Goal: Transaction & Acquisition: Purchase product/service

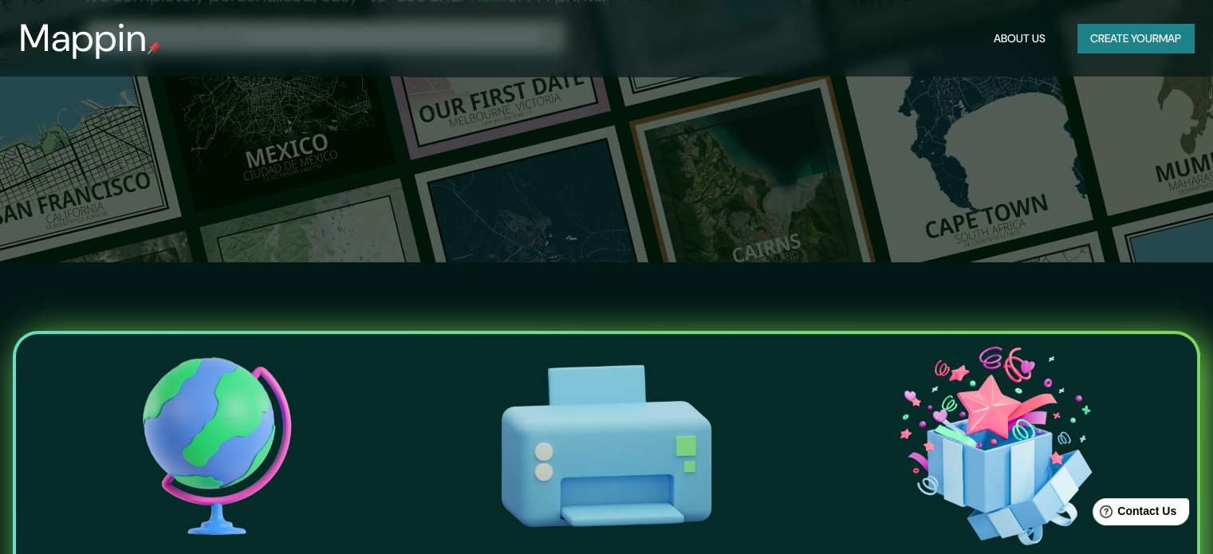
scroll to position [319, 0]
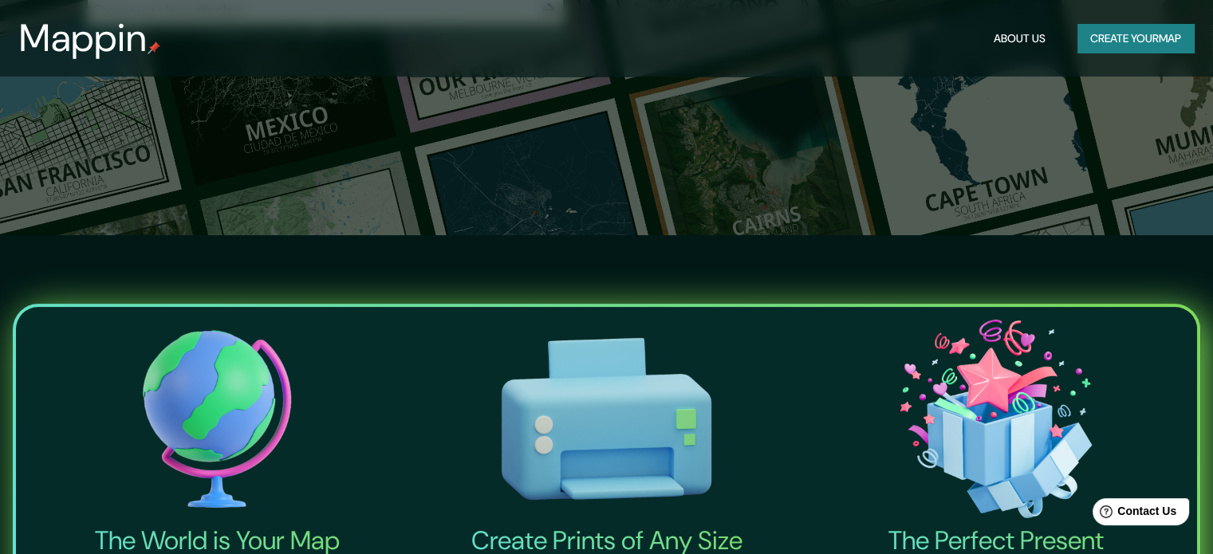
click at [1171, 30] on button "Create your map" at bounding box center [1136, 39] width 116 height 30
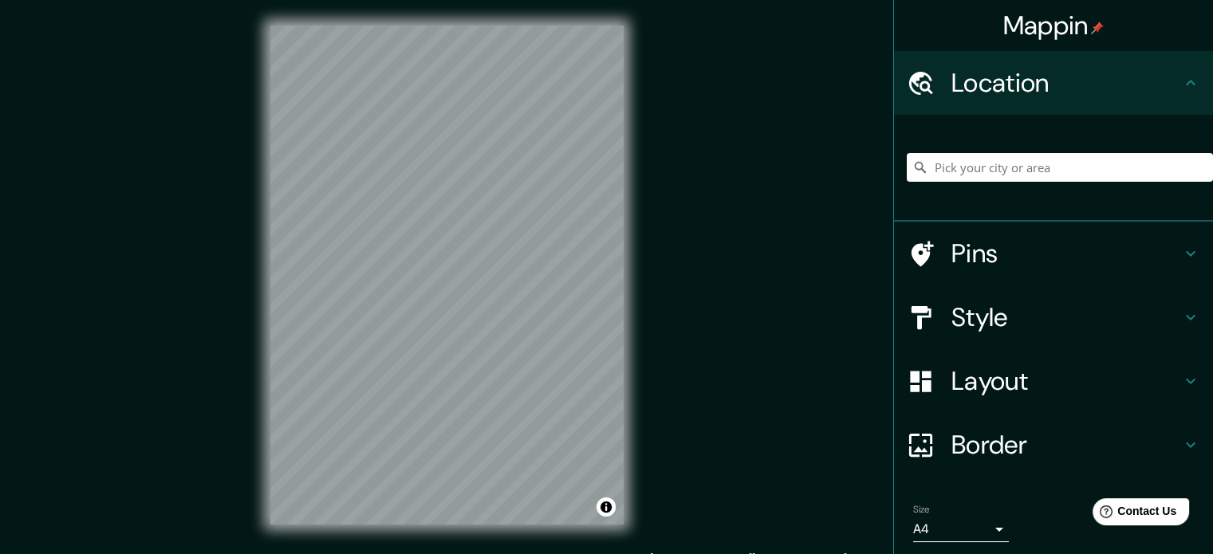
click at [680, 258] on div "Mappin Location Pins Style Layout Border Choose a border. Hint : you can make l…" at bounding box center [606, 288] width 1213 height 576
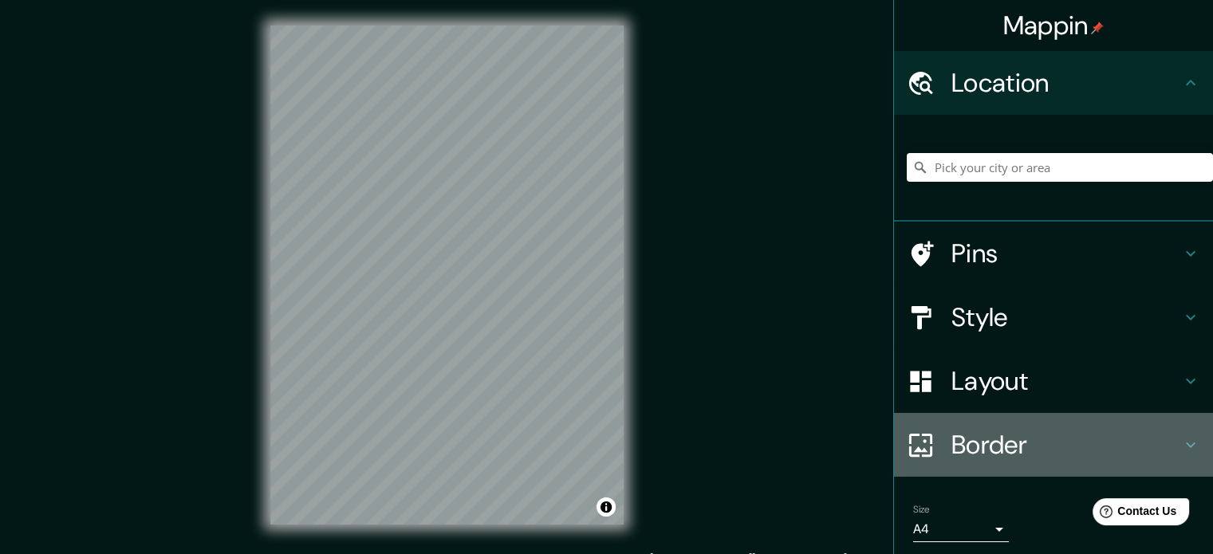
click at [984, 446] on h4 "Border" at bounding box center [1067, 445] width 230 height 32
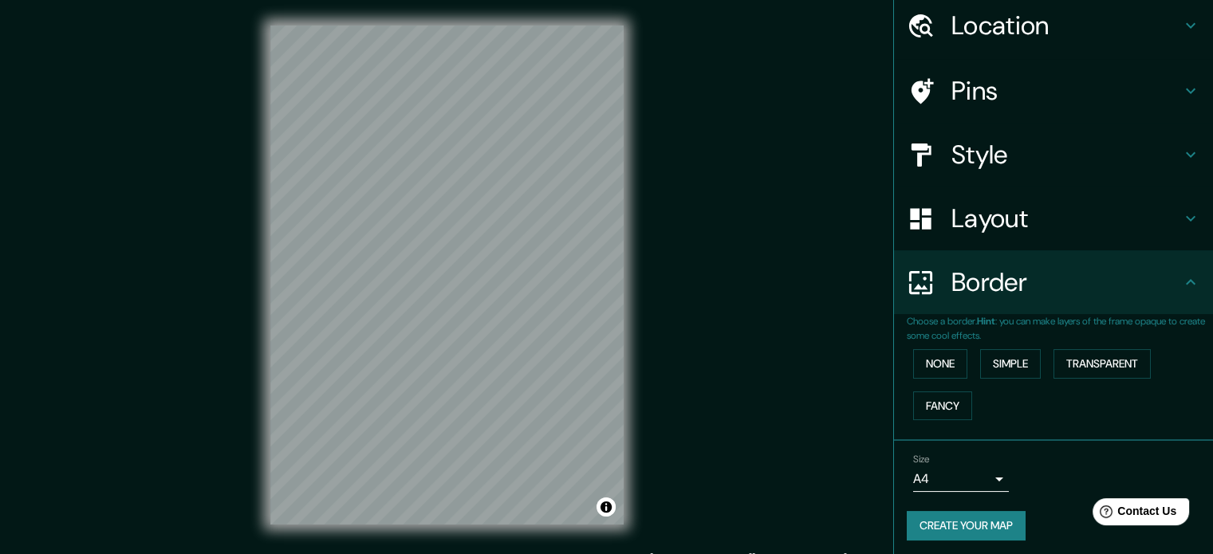
scroll to position [61, 0]
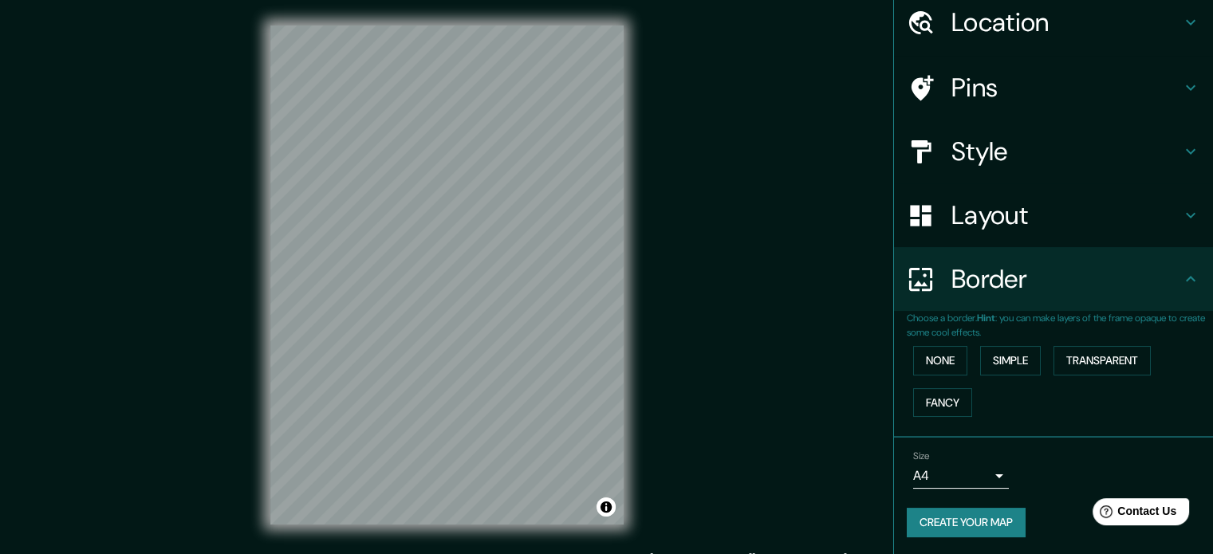
click at [985, 289] on h4 "Border" at bounding box center [1067, 279] width 230 height 32
click at [633, 248] on div "© Mapbox © OpenStreetMap Improve this map" at bounding box center [447, 275] width 404 height 550
click at [538, 256] on div at bounding box center [537, 258] width 13 height 13
click at [526, 341] on div at bounding box center [524, 337] width 13 height 13
click at [398, 223] on div at bounding box center [395, 225] width 13 height 13
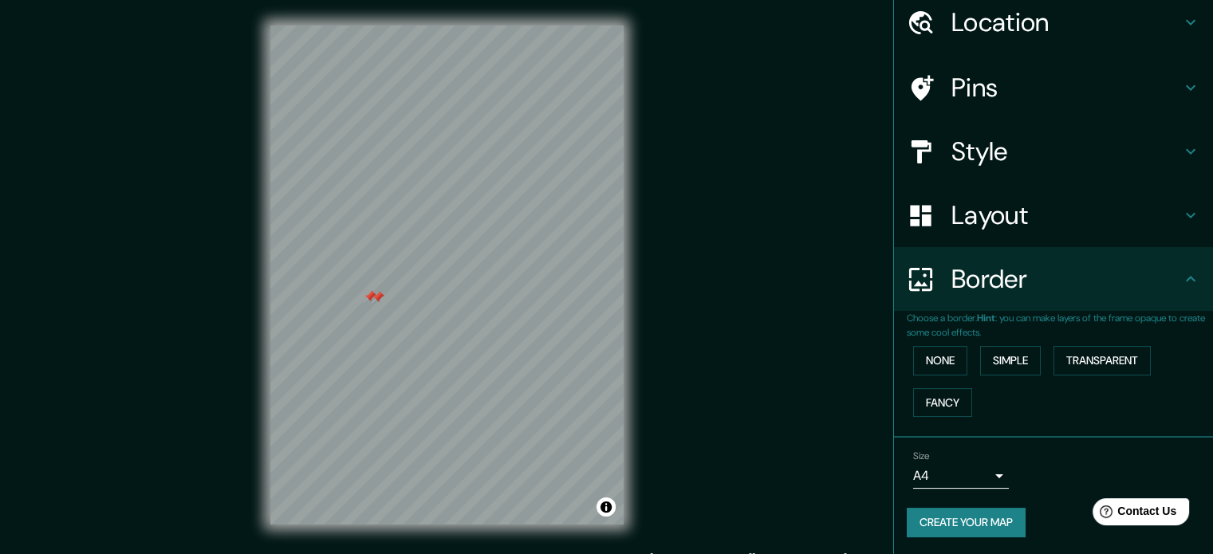
click at [373, 297] on div at bounding box center [378, 297] width 13 height 13
click at [404, 289] on div at bounding box center [407, 289] width 13 height 13
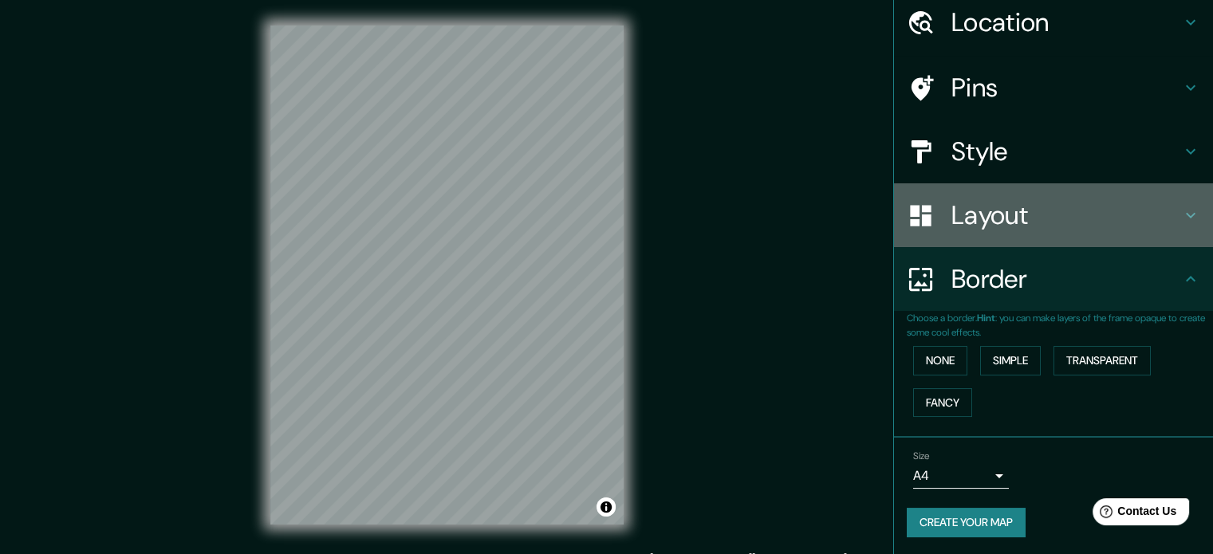
click at [979, 207] on h4 "Layout" at bounding box center [1067, 215] width 230 height 32
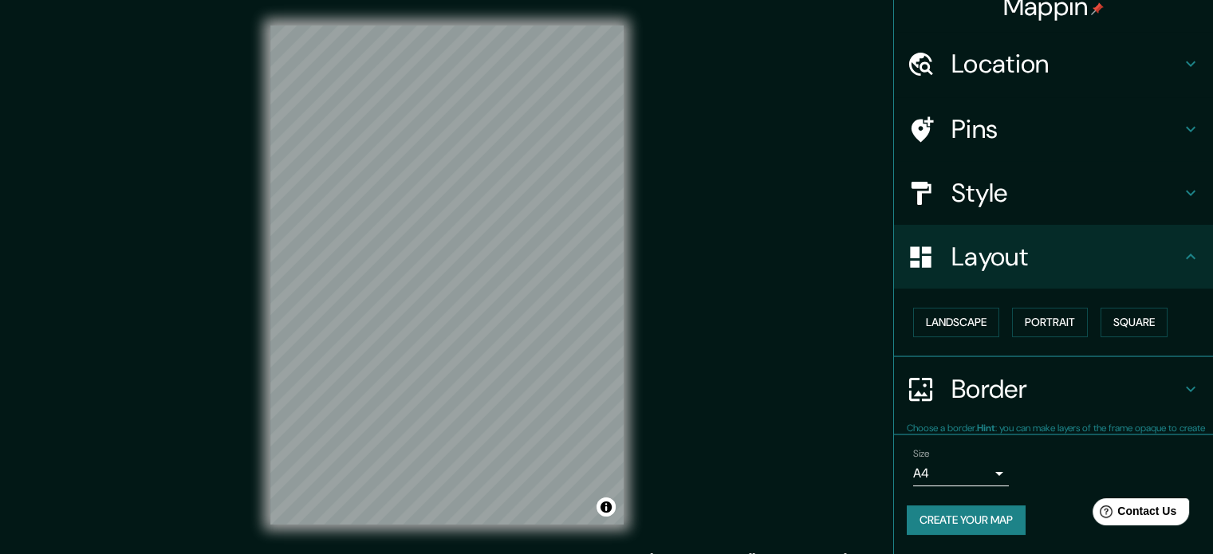
scroll to position [18, 0]
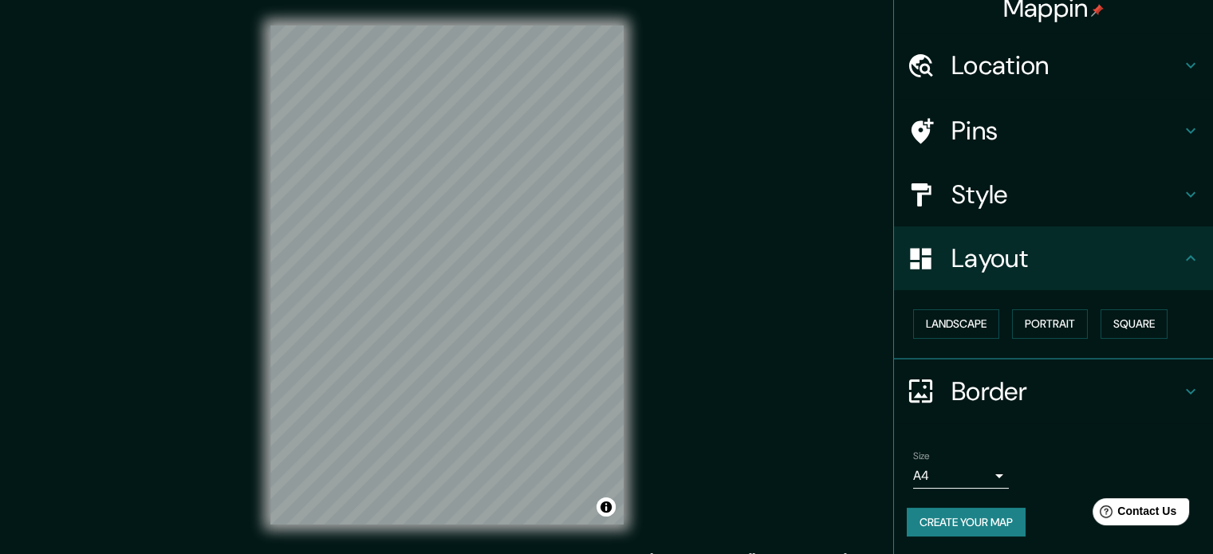
click at [980, 188] on h4 "Style" at bounding box center [1067, 195] width 230 height 32
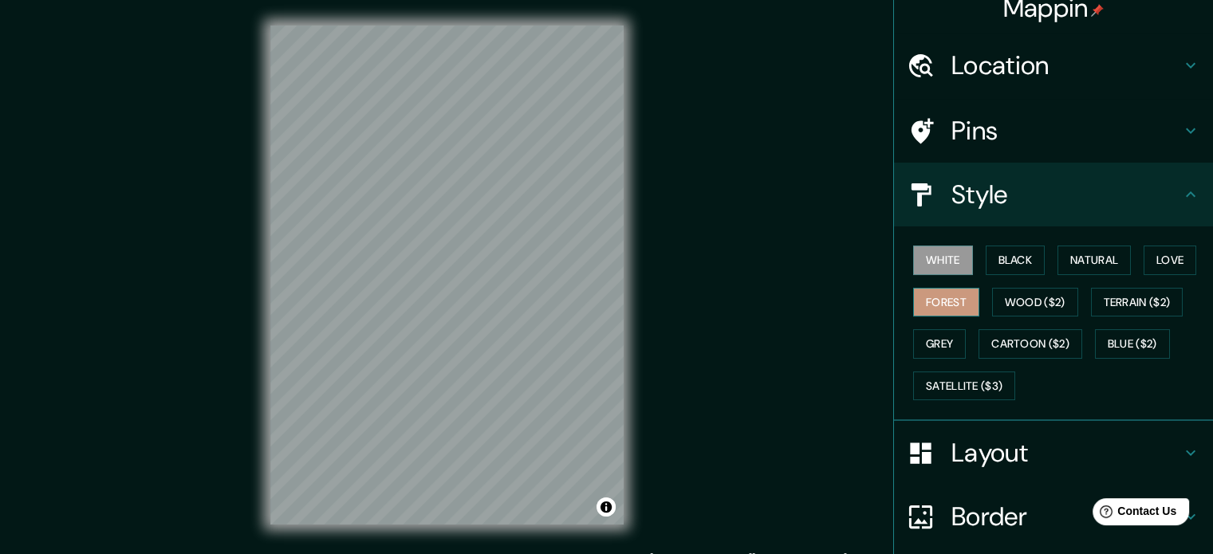
click at [935, 307] on button "Forest" at bounding box center [946, 303] width 66 height 30
click at [928, 347] on button "Grey" at bounding box center [939, 344] width 53 height 30
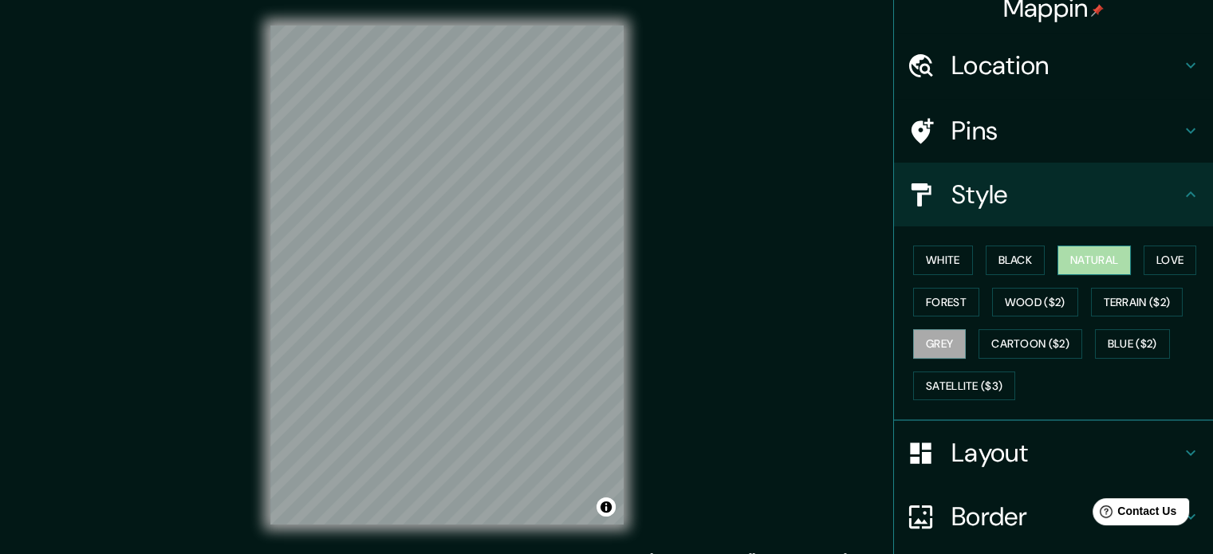
click at [1068, 253] on button "Natural" at bounding box center [1094, 261] width 73 height 30
click at [1174, 254] on button "Love" at bounding box center [1170, 261] width 53 height 30
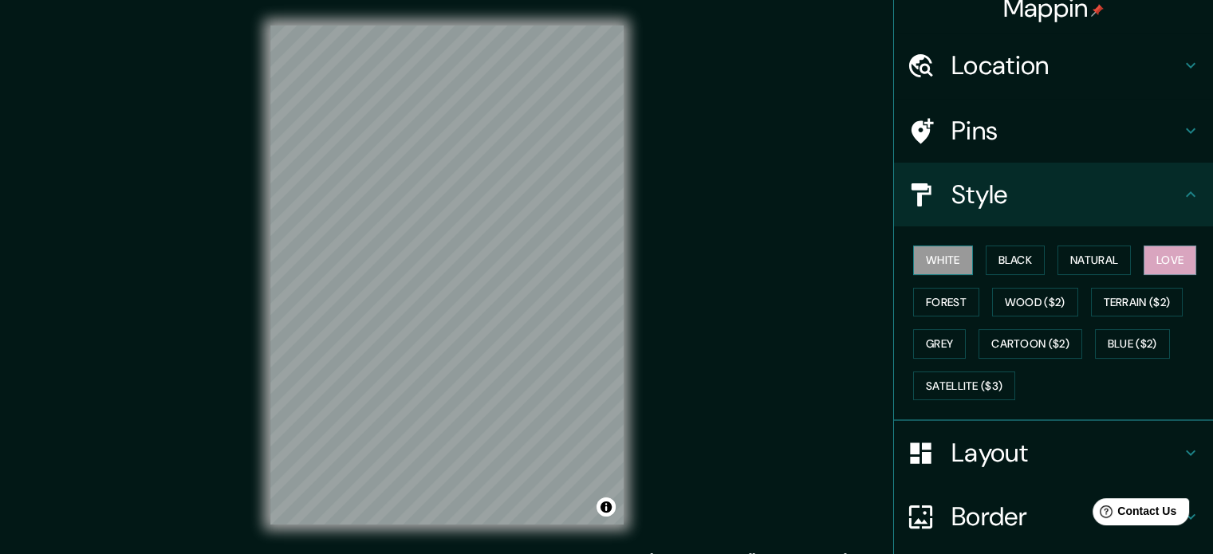
click at [944, 254] on button "White" at bounding box center [943, 261] width 60 height 30
click at [1019, 258] on button "Black" at bounding box center [1016, 261] width 60 height 30
click at [950, 258] on button "White" at bounding box center [943, 261] width 60 height 30
click at [986, 259] on button "Black" at bounding box center [1016, 261] width 60 height 30
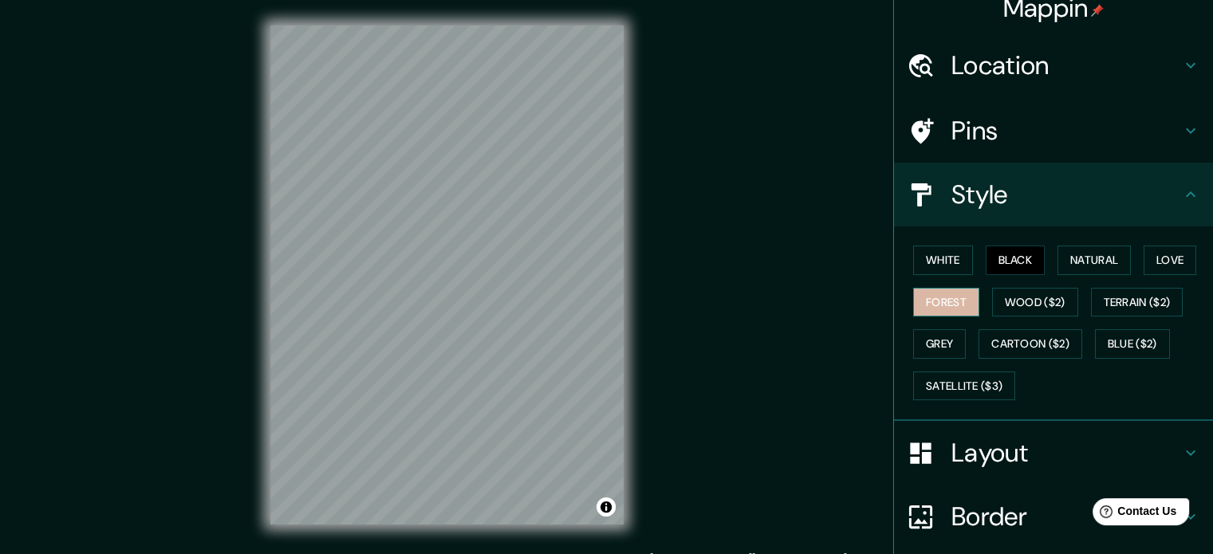
click at [938, 298] on button "Forest" at bounding box center [946, 303] width 66 height 30
click at [933, 341] on button "Grey" at bounding box center [939, 344] width 53 height 30
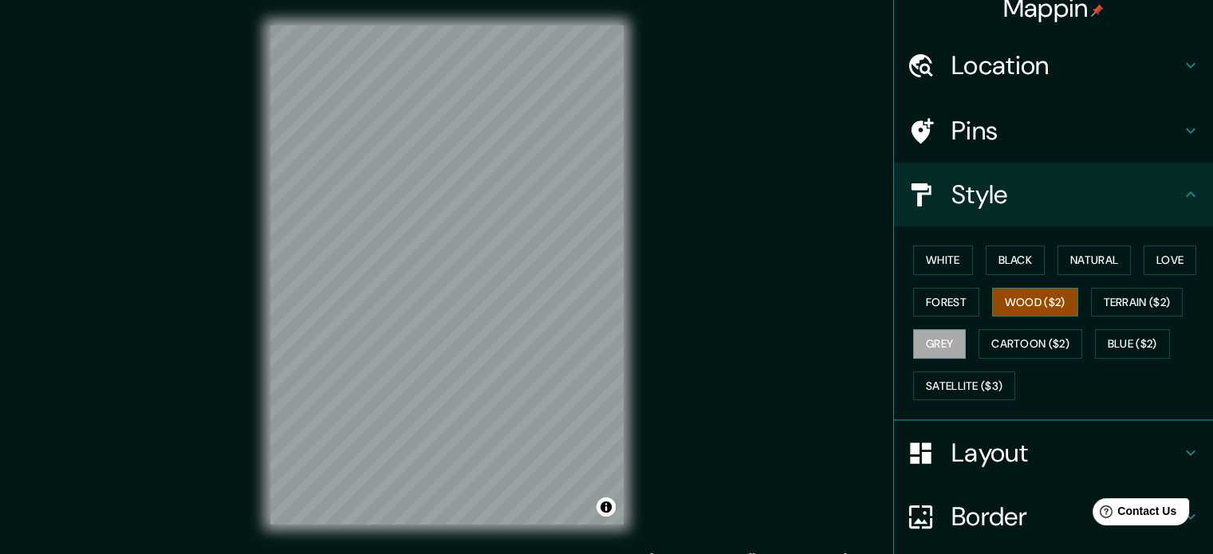
click at [1018, 314] on button "Wood ($2)" at bounding box center [1035, 303] width 86 height 30
click at [1132, 310] on button "Terrain ($2)" at bounding box center [1137, 303] width 93 height 30
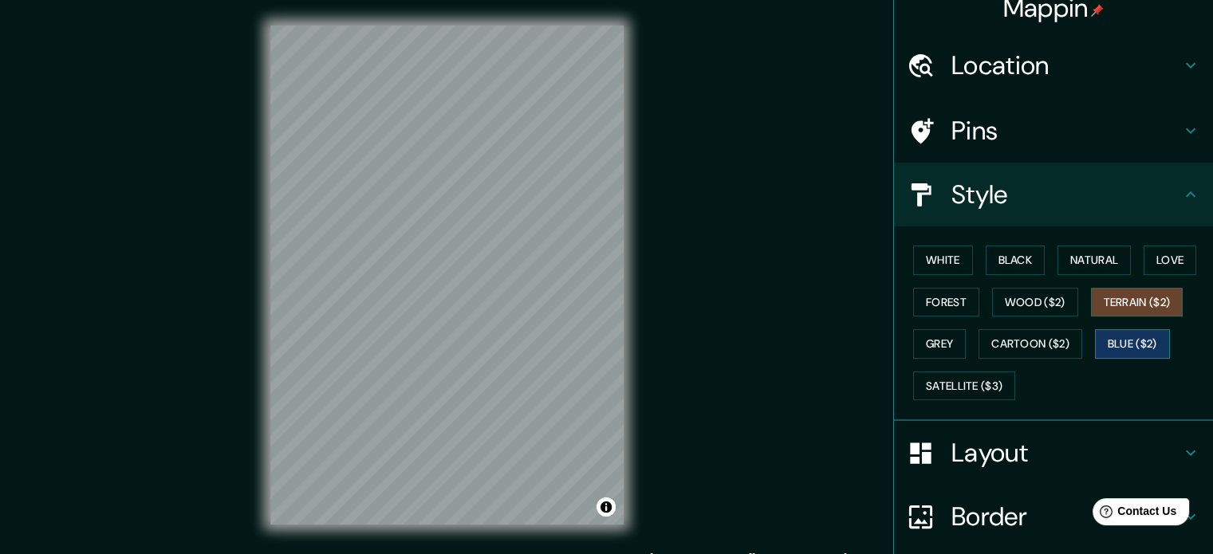
click at [1119, 347] on button "Blue ($2)" at bounding box center [1132, 344] width 75 height 30
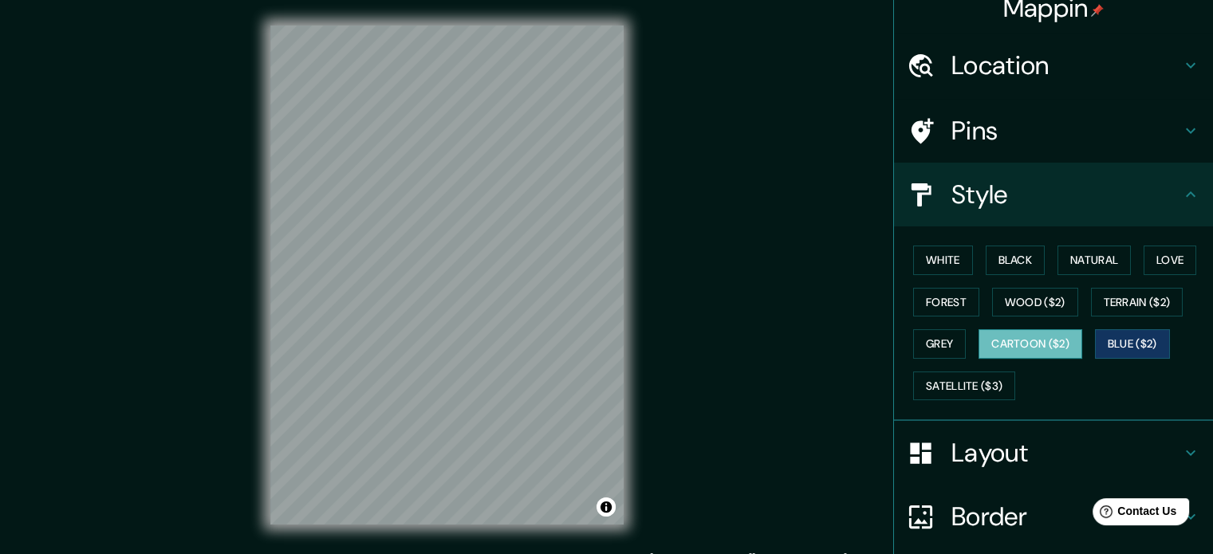
click at [1051, 346] on button "Cartoon ($2)" at bounding box center [1031, 344] width 104 height 30
click at [964, 381] on button "Satellite ($3)" at bounding box center [964, 387] width 102 height 30
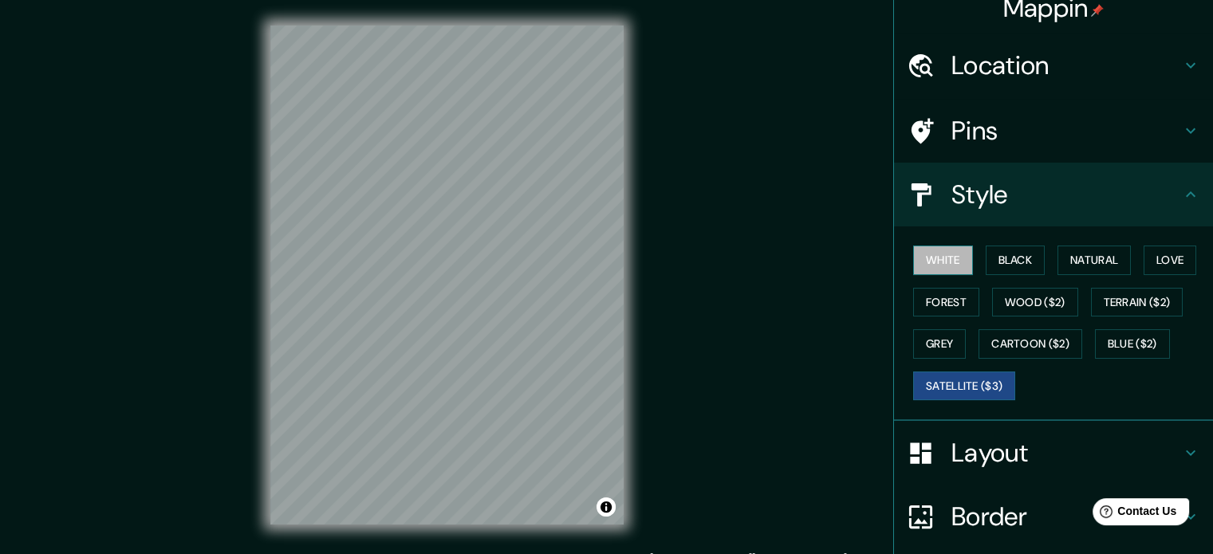
click at [927, 270] on button "White" at bounding box center [943, 261] width 60 height 30
click at [999, 126] on h4 "Pins" at bounding box center [1067, 131] width 230 height 32
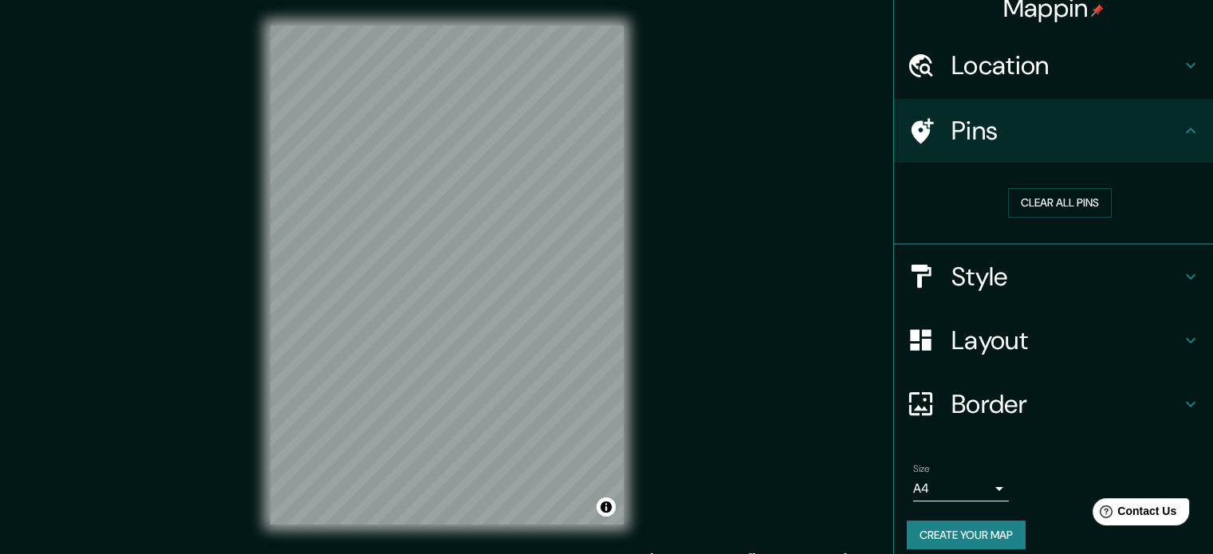
click at [999, 126] on h4 "Pins" at bounding box center [1067, 131] width 230 height 32
click at [985, 124] on h4 "Pins" at bounding box center [1067, 131] width 230 height 32
click at [982, 262] on h4 "Style" at bounding box center [1067, 277] width 230 height 32
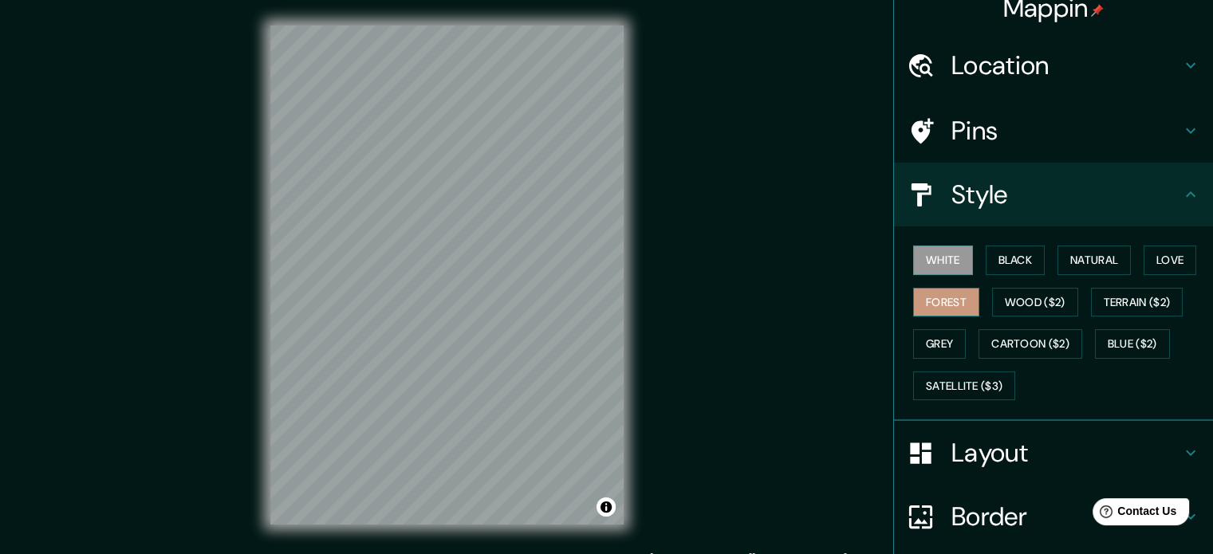
click at [934, 311] on button "Forest" at bounding box center [946, 303] width 66 height 30
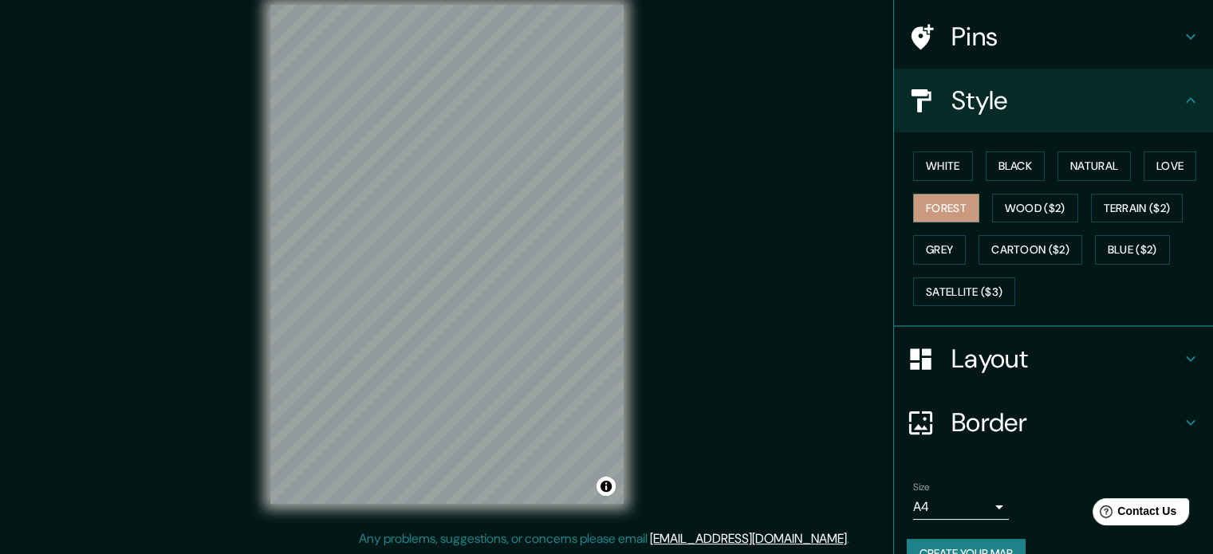
scroll to position [142, 0]
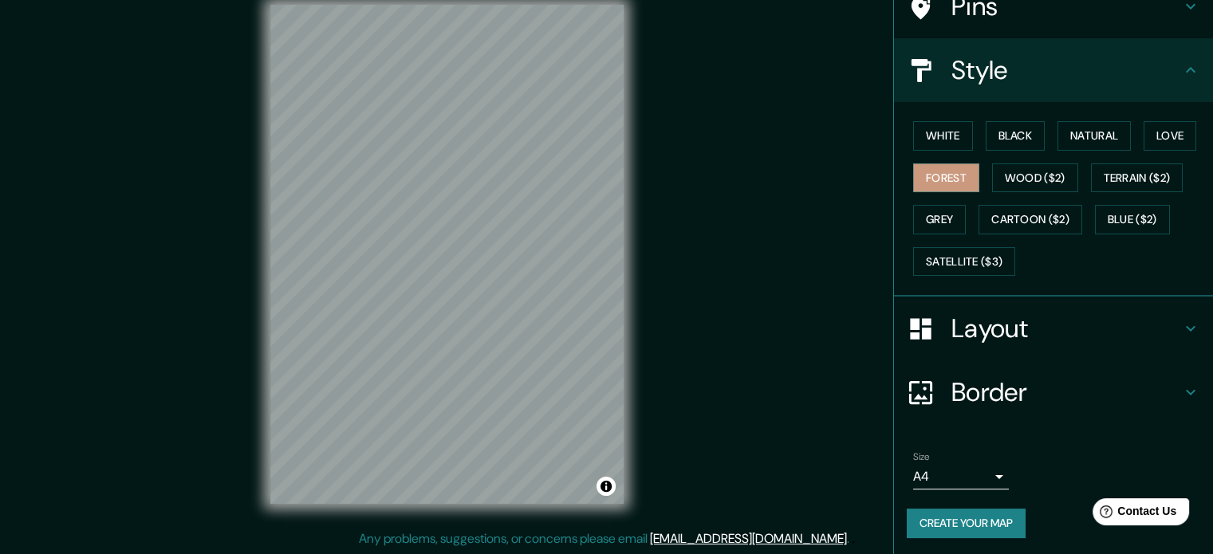
click at [944, 470] on body "Mappin Location Pins Style White Black Natural Love Forest Wood ($2) Terrain ($…" at bounding box center [606, 256] width 1213 height 554
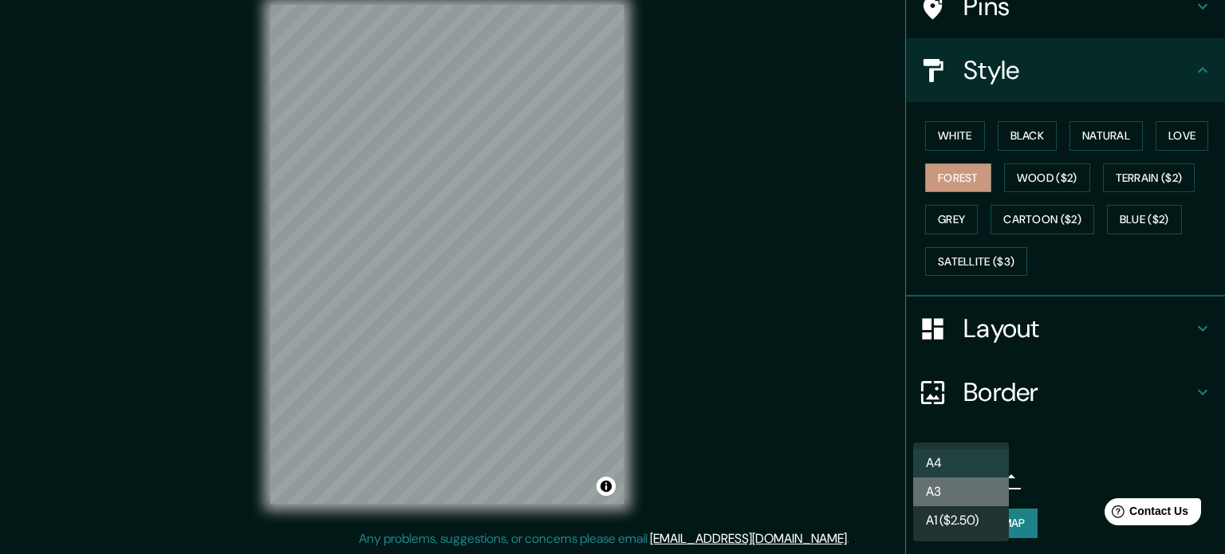
click at [944, 494] on li "A3" at bounding box center [961, 492] width 96 height 29
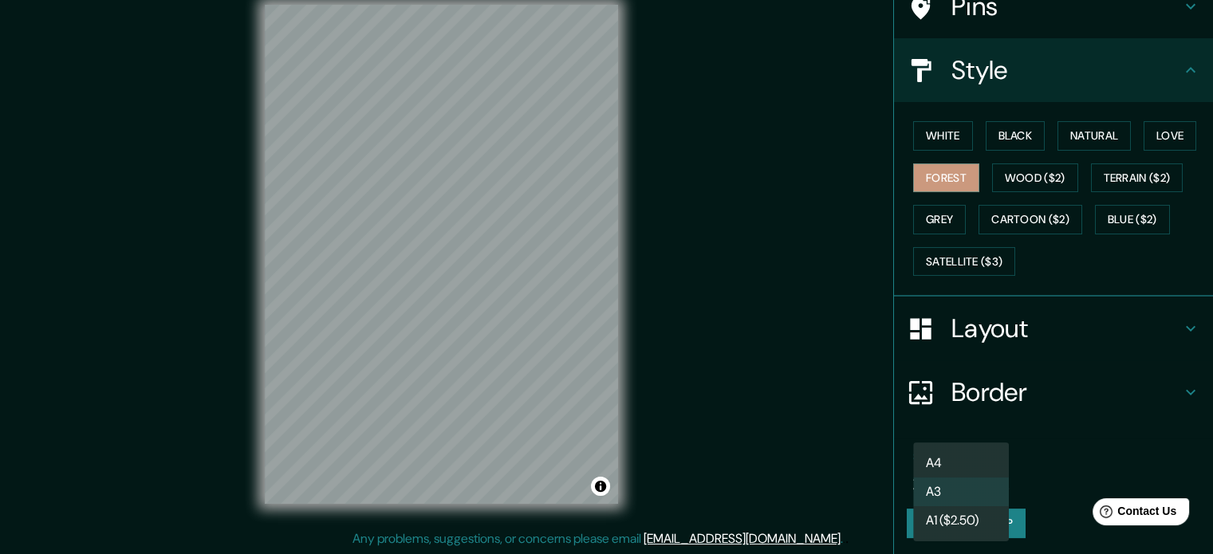
click at [945, 483] on body "Mappin Location Pins Style White Black Natural Love Forest Wood ($2) Terrain ($…" at bounding box center [606, 256] width 1213 height 554
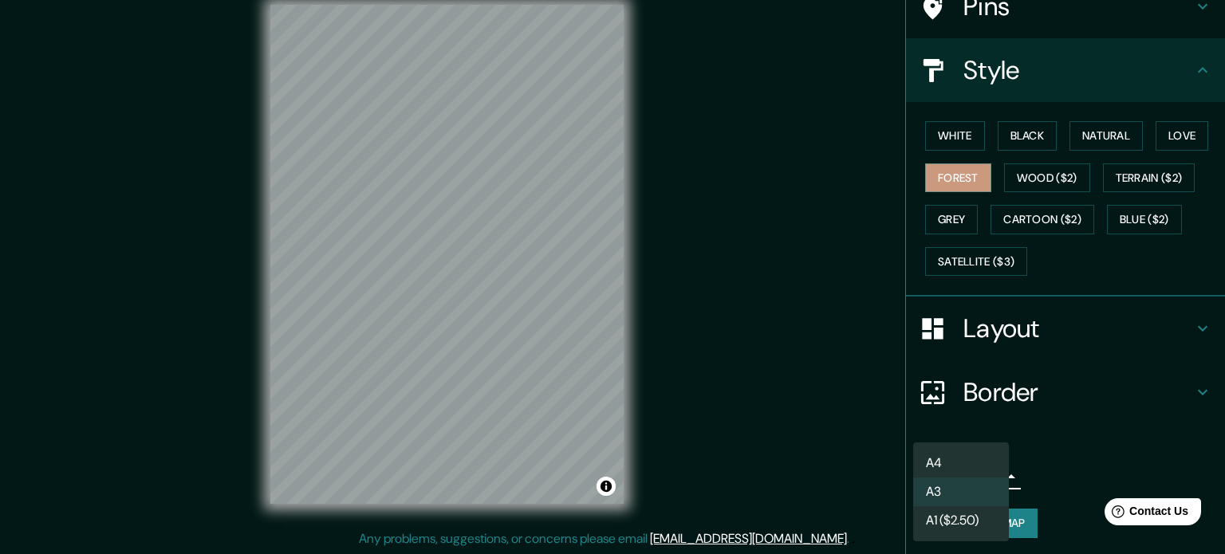
click at [948, 459] on li "A4" at bounding box center [961, 463] width 96 height 29
type input "single"
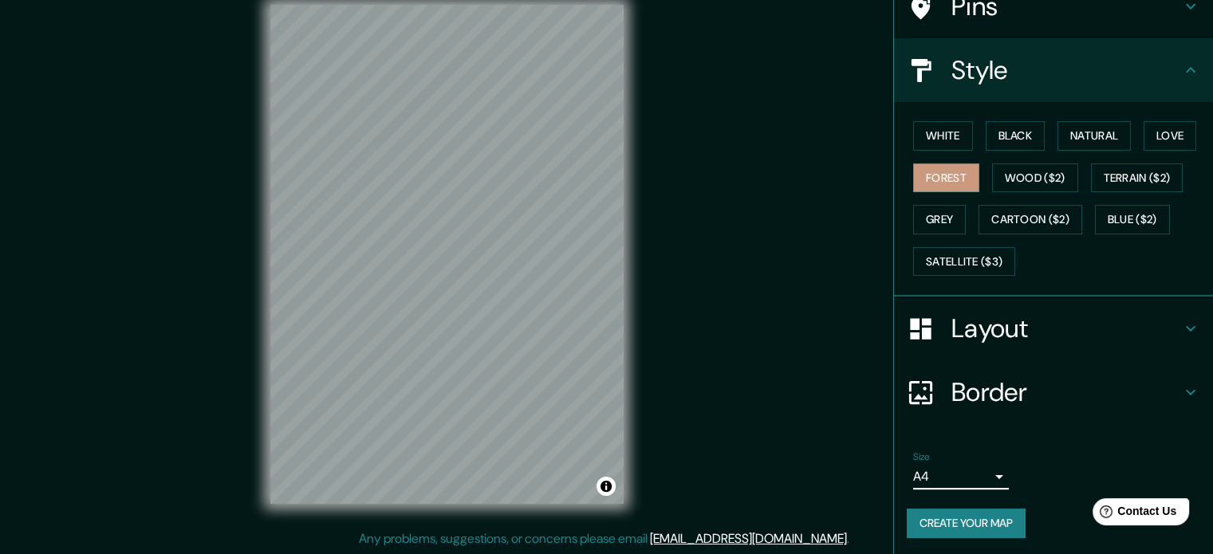
click at [1043, 325] on h4 "Layout" at bounding box center [1067, 329] width 230 height 32
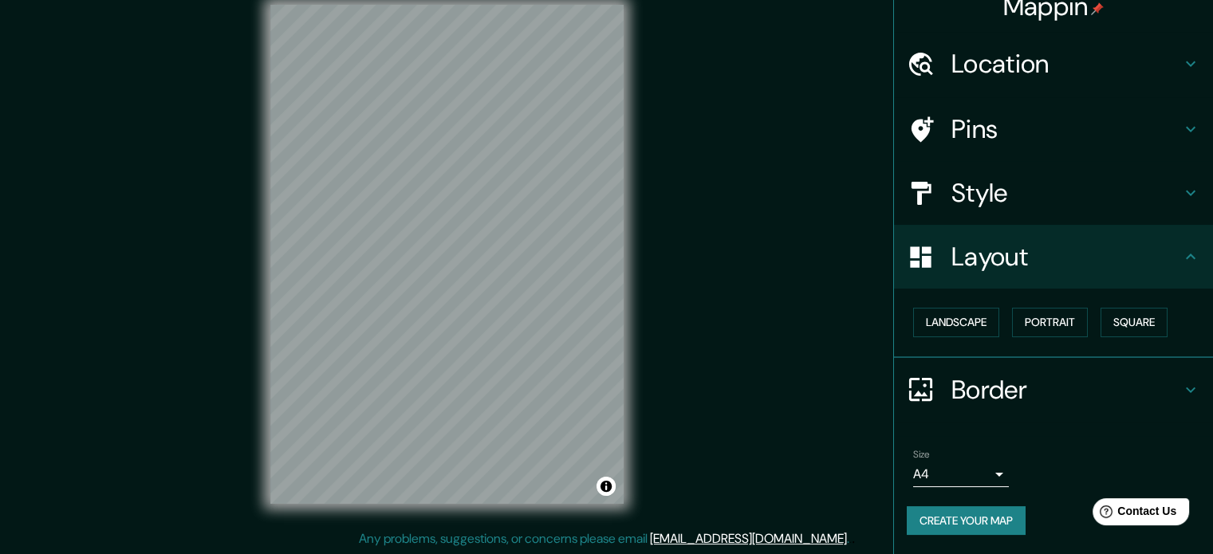
scroll to position [18, 0]
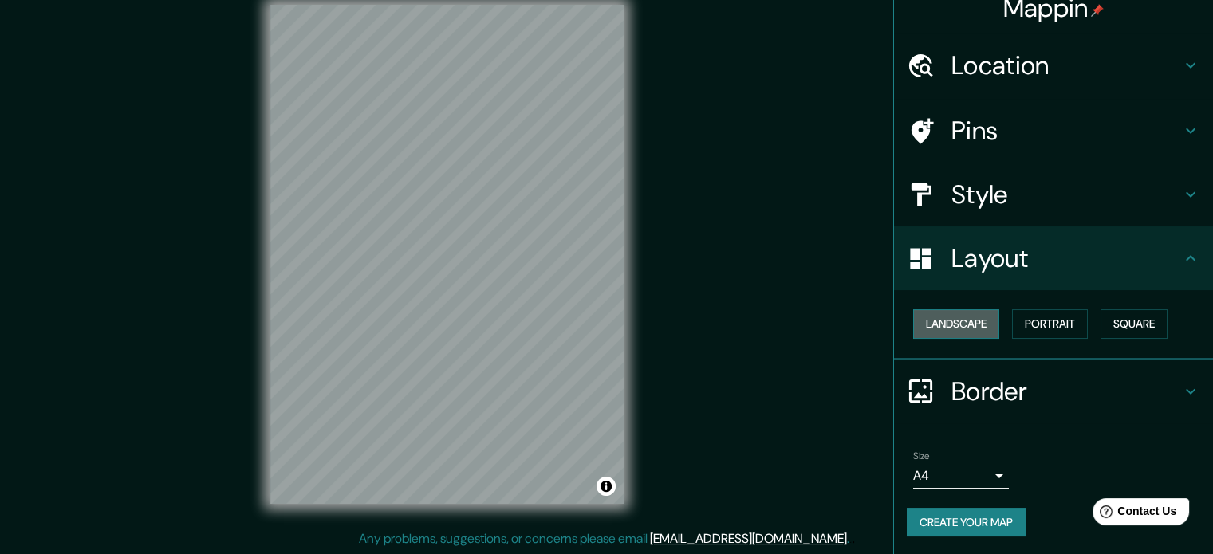
click at [960, 327] on button "Landscape" at bounding box center [956, 324] width 86 height 30
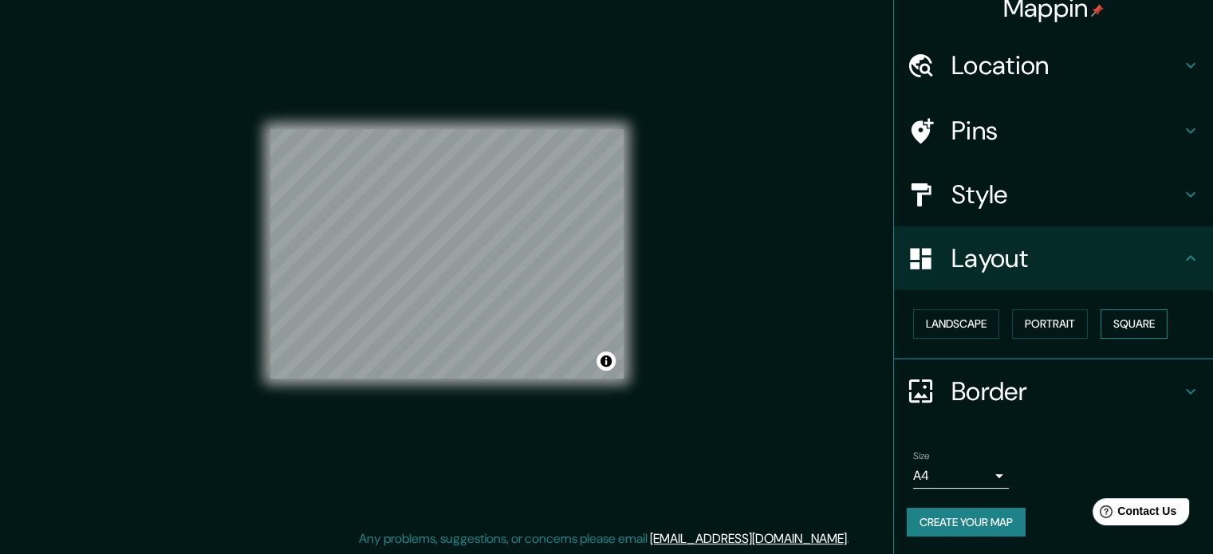
click at [1101, 325] on button "Square" at bounding box center [1134, 324] width 67 height 30
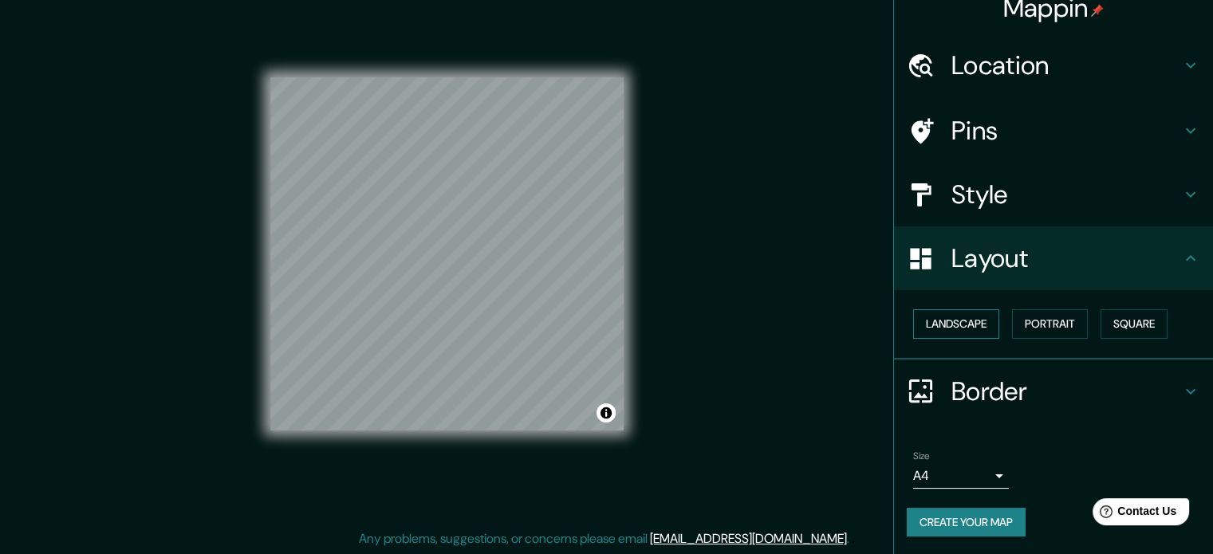
click at [928, 321] on button "Landscape" at bounding box center [956, 324] width 86 height 30
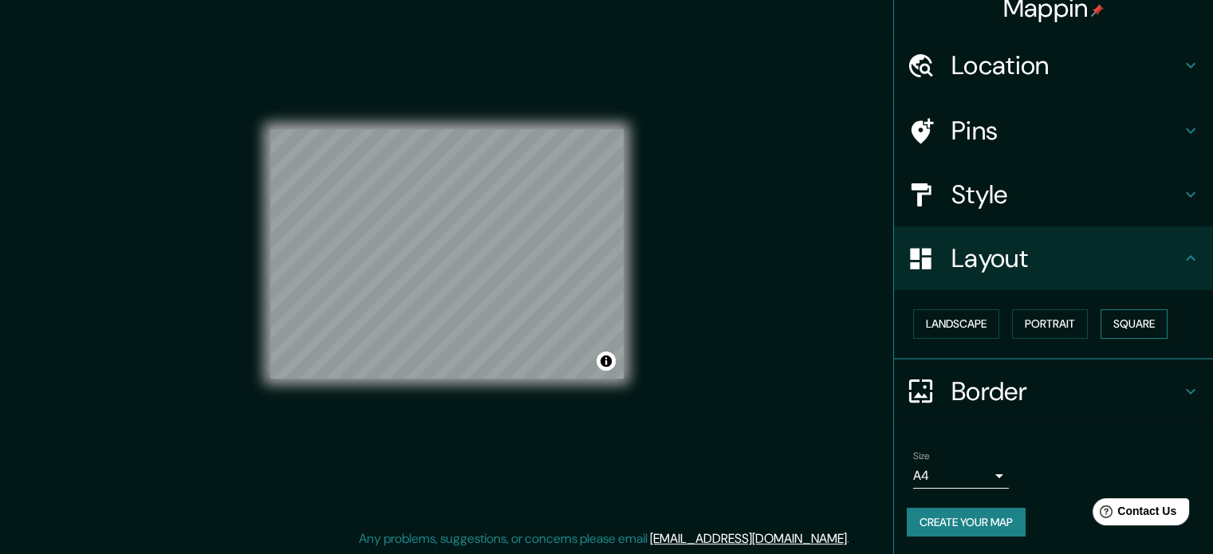
click at [1110, 325] on button "Square" at bounding box center [1134, 324] width 67 height 30
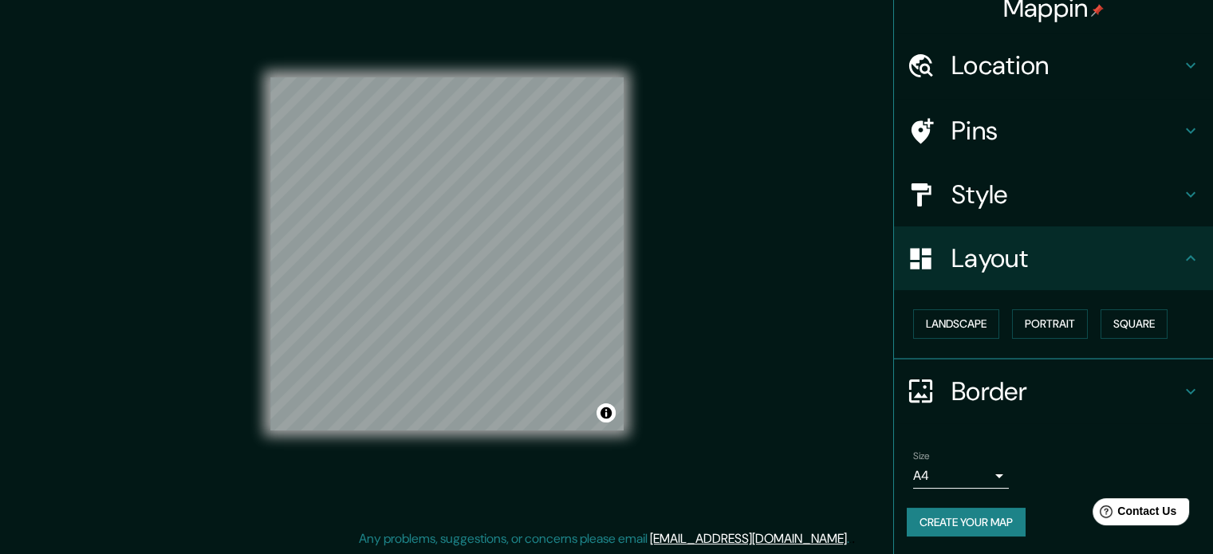
click at [1053, 381] on h4 "Border" at bounding box center [1067, 392] width 230 height 32
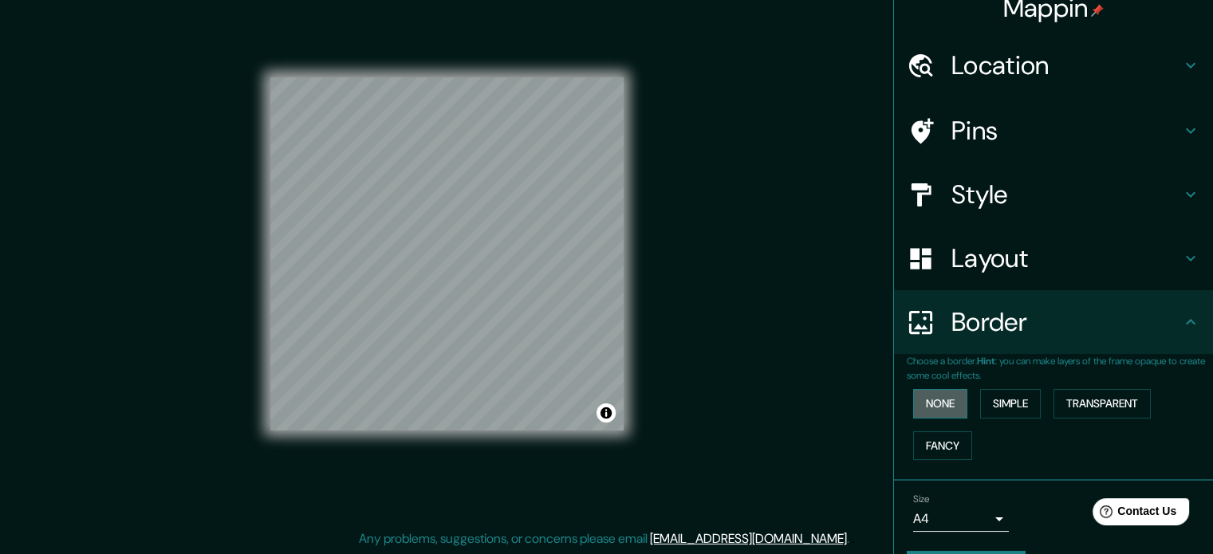
click at [948, 407] on button "None" at bounding box center [940, 404] width 54 height 30
click at [991, 405] on button "Simple" at bounding box center [1010, 404] width 61 height 30
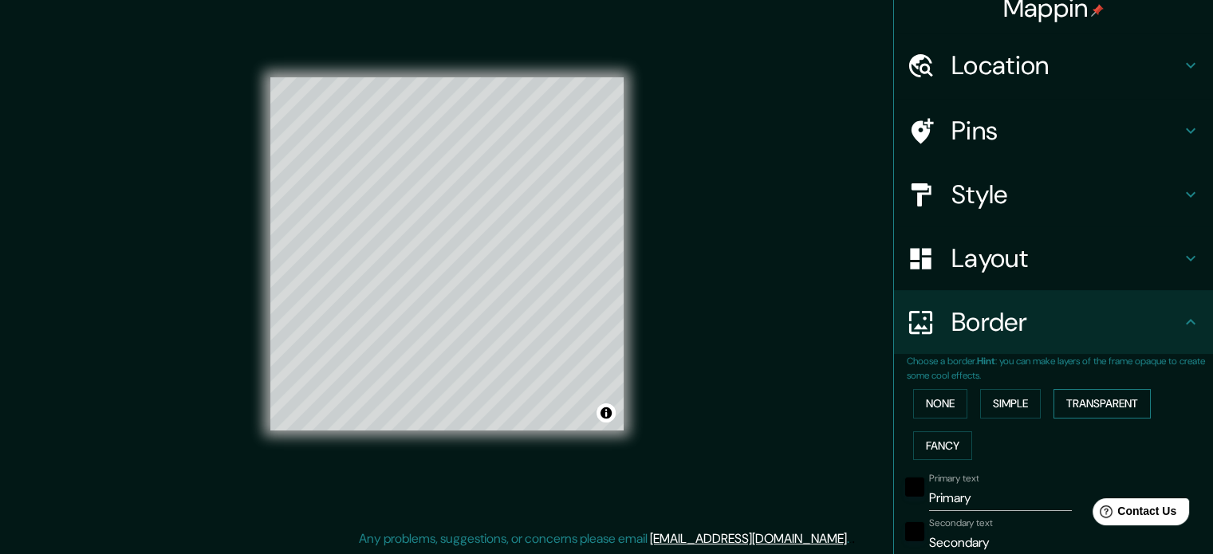
click at [1062, 407] on button "Transparent" at bounding box center [1102, 404] width 97 height 30
click at [944, 445] on button "Fancy" at bounding box center [942, 447] width 59 height 30
click at [928, 407] on button "None" at bounding box center [940, 404] width 54 height 30
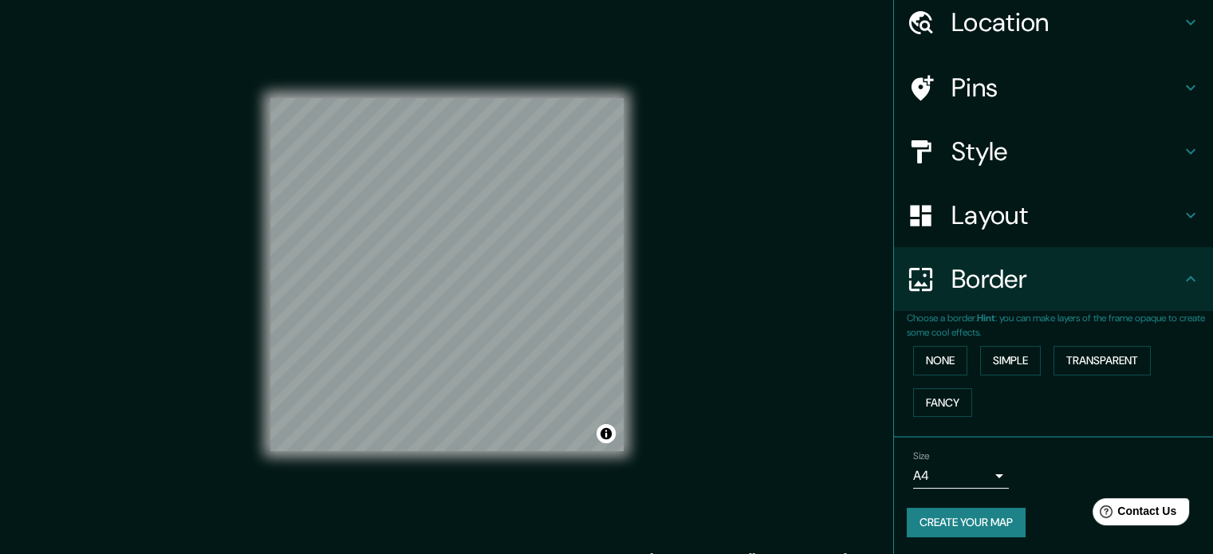
scroll to position [0, 0]
